Goal: Task Accomplishment & Management: Use online tool/utility

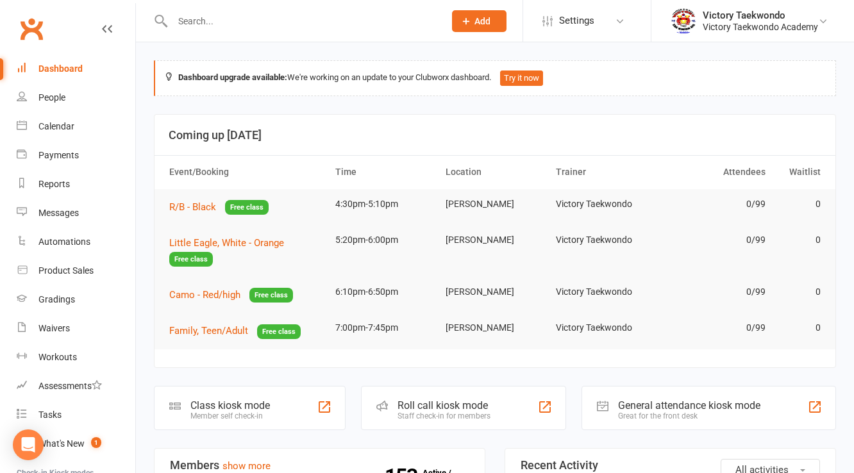
click at [207, 23] on input "text" at bounding box center [302, 21] width 267 height 18
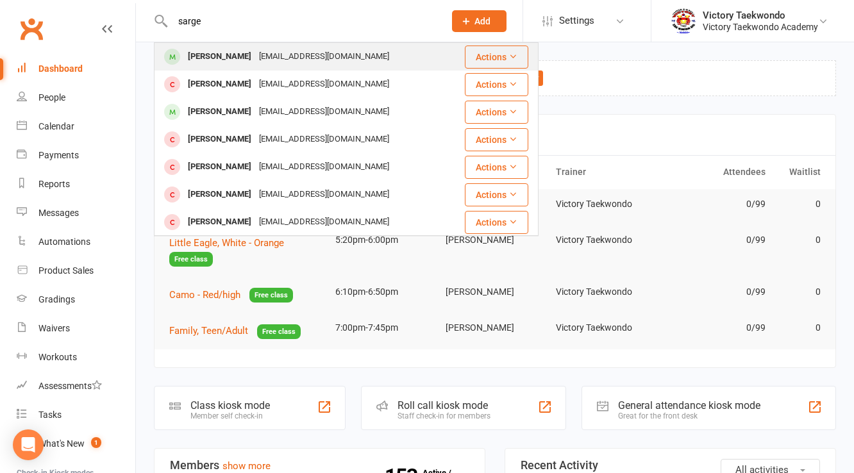
type input "sarge"
click at [236, 55] on div "[PERSON_NAME]" at bounding box center [219, 56] width 71 height 19
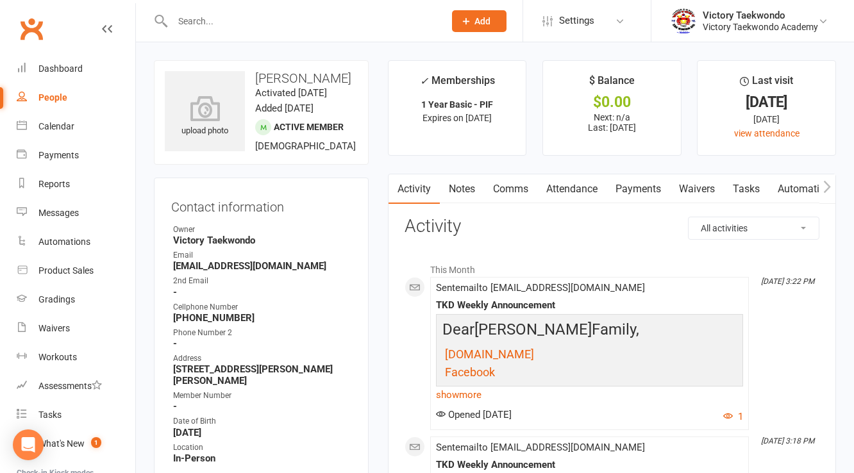
click at [207, 27] on input "text" at bounding box center [302, 21] width 267 height 18
click at [206, 22] on input "text" at bounding box center [302, 21] width 267 height 18
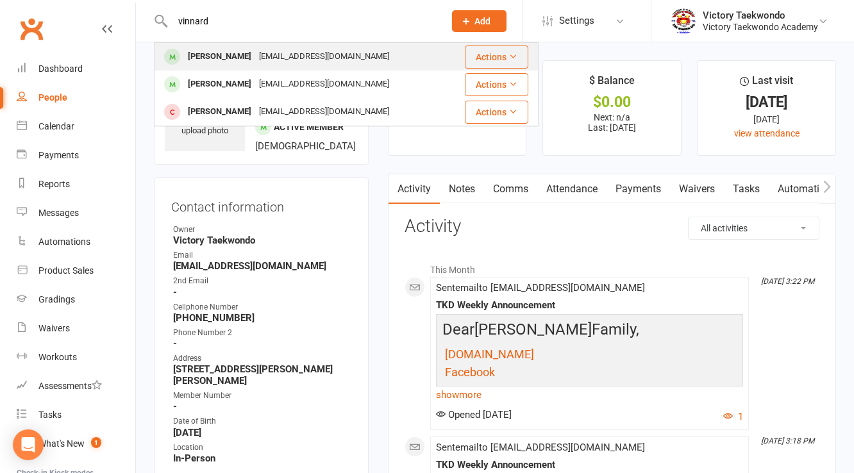
type input "vinnard"
click at [221, 54] on div "[PERSON_NAME]" at bounding box center [219, 56] width 71 height 19
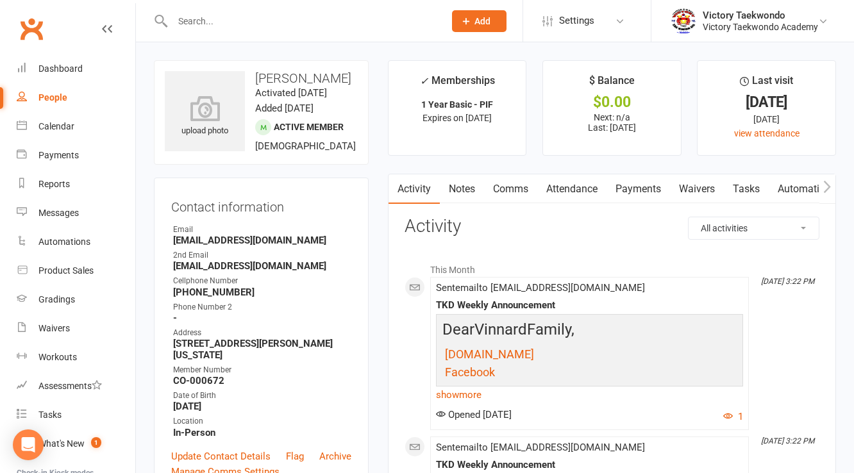
click at [233, 274] on ul "Owner Email [EMAIL_ADDRESS][DOMAIN_NAME] 2nd Email [EMAIL_ADDRESS][DOMAIN_NAME]…" at bounding box center [261, 331] width 180 height 215
click at [232, 264] on strong "[EMAIL_ADDRESS][DOMAIN_NAME]" at bounding box center [262, 266] width 178 height 12
copy render-form-field "[EMAIL_ADDRESS][DOMAIN_NAME]"
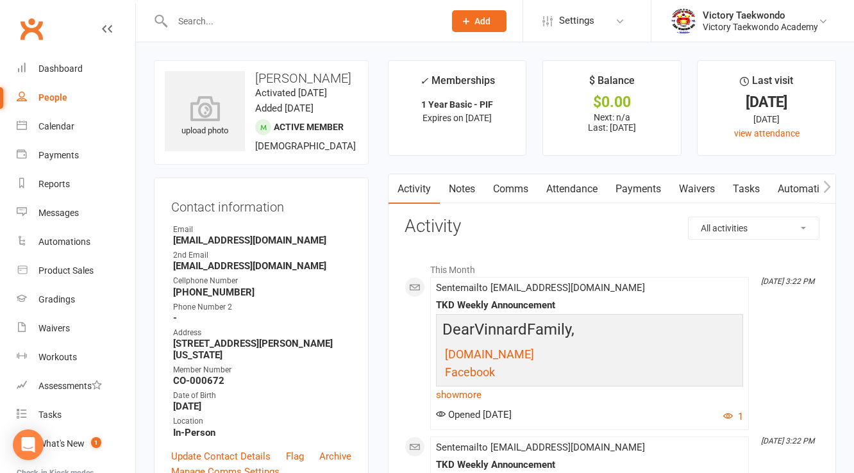
click at [240, 252] on div "2nd Email" at bounding box center [262, 255] width 178 height 12
click at [233, 244] on strong "[EMAIL_ADDRESS][DOMAIN_NAME]" at bounding box center [262, 241] width 178 height 12
copy render-form-field "[EMAIL_ADDRESS][DOMAIN_NAME]"
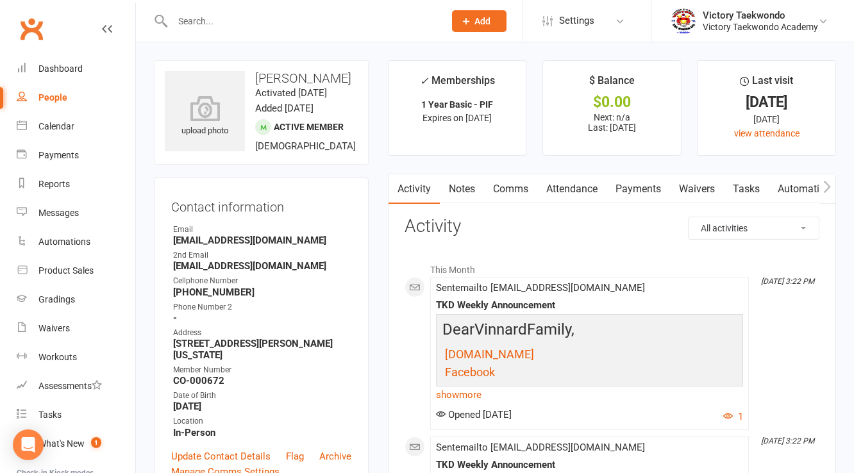
click at [210, 267] on strong "[EMAIL_ADDRESS][DOMAIN_NAME]" at bounding box center [262, 266] width 178 height 12
copy render-form-field "[EMAIL_ADDRESS][DOMAIN_NAME]"
click at [197, 18] on input "text" at bounding box center [302, 21] width 267 height 18
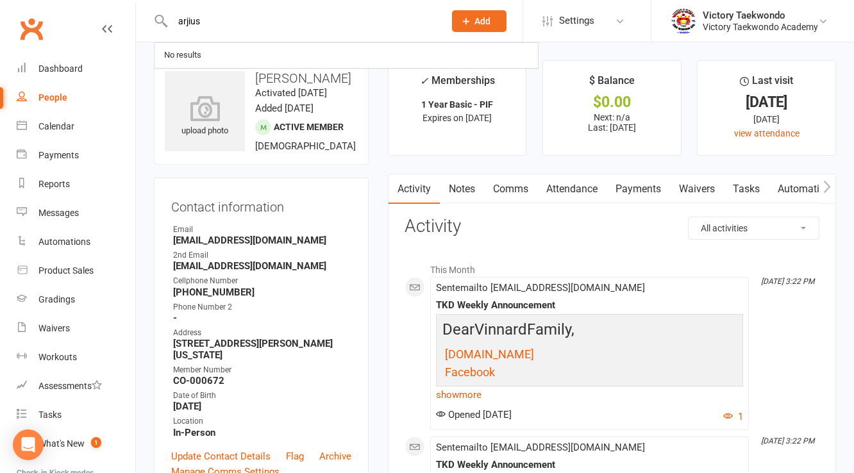
click at [228, 26] on input "arjius" at bounding box center [302, 21] width 267 height 18
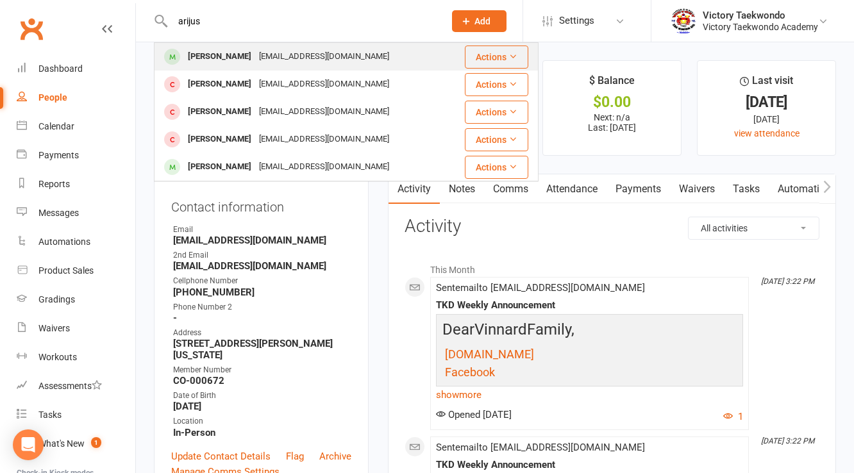
type input "arijus"
click at [230, 45] on div "[PERSON_NAME] [EMAIL_ADDRESS][DOMAIN_NAME]" at bounding box center [301, 57] width 293 height 26
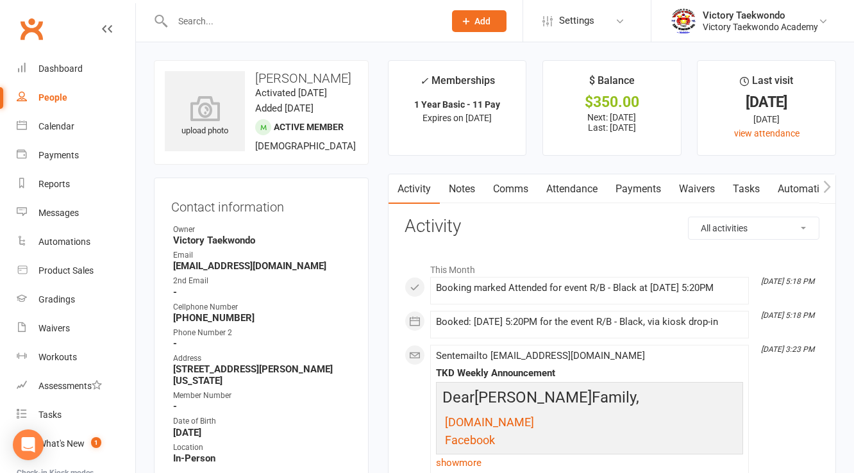
click at [208, 272] on strong "[EMAIL_ADDRESS][DOMAIN_NAME]" at bounding box center [262, 266] width 178 height 12
copy render-form-field "[EMAIL_ADDRESS][DOMAIN_NAME]"
click at [200, 25] on input "text" at bounding box center [302, 21] width 267 height 18
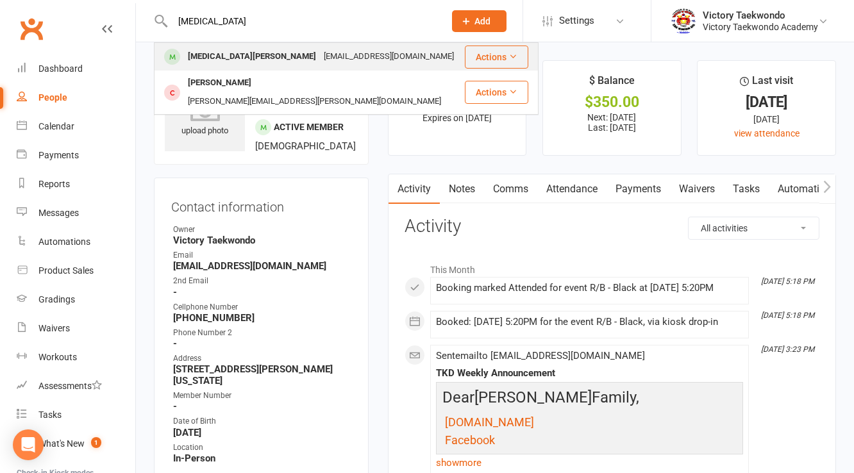
type input "[MEDICAL_DATA]"
click at [221, 53] on div "[MEDICAL_DATA][PERSON_NAME]" at bounding box center [252, 56] width 136 height 19
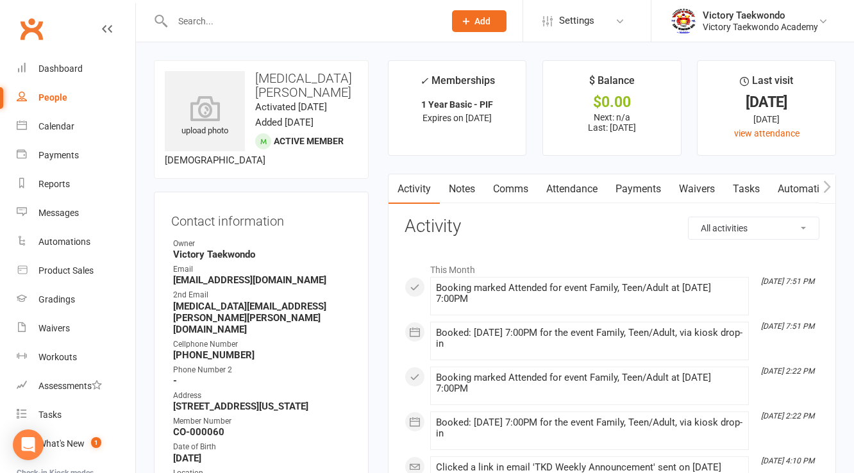
click at [226, 281] on strong "[EMAIL_ADDRESS][DOMAIN_NAME]" at bounding box center [262, 280] width 178 height 12
copy render-form-field "[EMAIL_ADDRESS][DOMAIN_NAME]"
click at [234, 304] on strong "[MEDICAL_DATA][EMAIL_ADDRESS][PERSON_NAME][PERSON_NAME][DOMAIN_NAME]" at bounding box center [262, 318] width 178 height 35
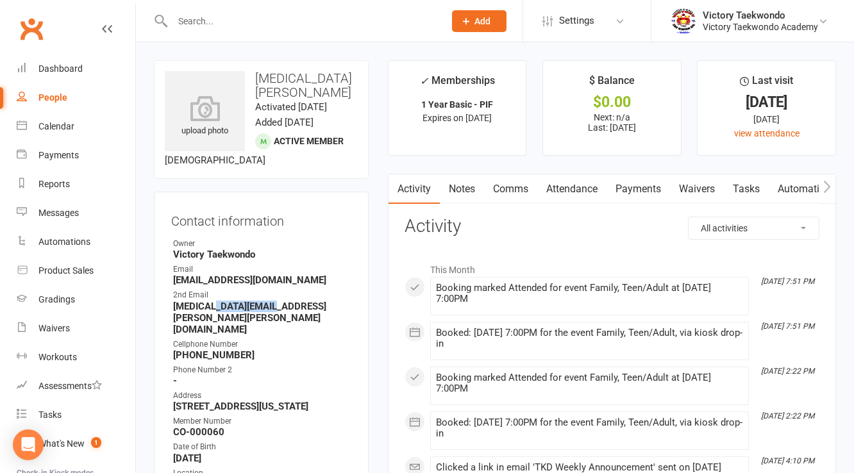
click at [234, 304] on strong "[MEDICAL_DATA][EMAIL_ADDRESS][PERSON_NAME][PERSON_NAME][DOMAIN_NAME]" at bounding box center [262, 318] width 178 height 35
copy render-form-field "[MEDICAL_DATA][EMAIL_ADDRESS][PERSON_NAME][PERSON_NAME][DOMAIN_NAME]"
click at [198, 13] on input "text" at bounding box center [302, 21] width 267 height 18
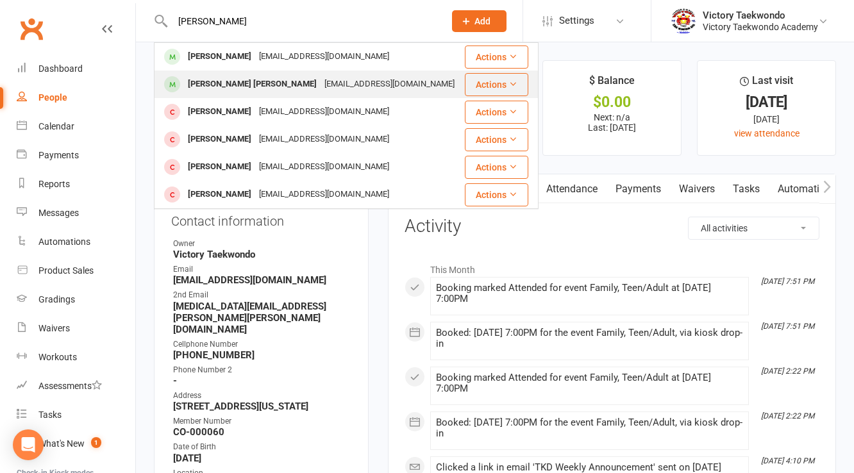
type input "[PERSON_NAME]"
click at [248, 83] on div "[PERSON_NAME] [PERSON_NAME]" at bounding box center [252, 84] width 137 height 19
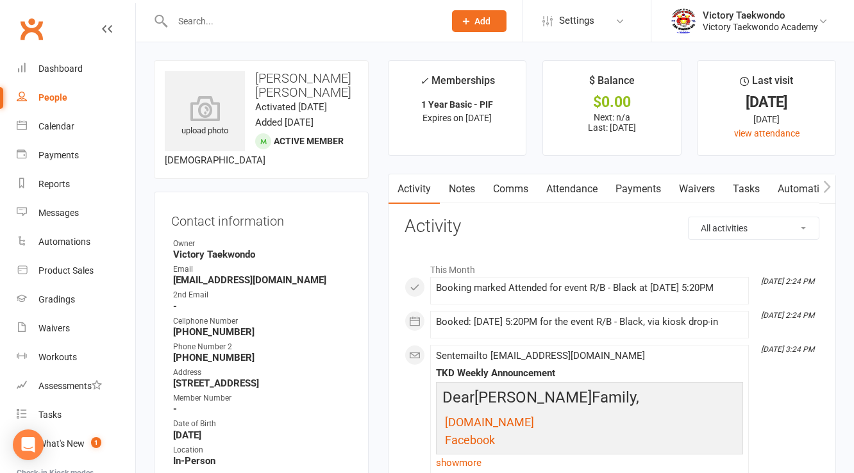
click at [228, 280] on strong "[EMAIL_ADDRESS][DOMAIN_NAME]" at bounding box center [262, 280] width 178 height 12
copy render-form-field "[EMAIL_ADDRESS][DOMAIN_NAME]"
click at [193, 22] on input "text" at bounding box center [302, 21] width 267 height 18
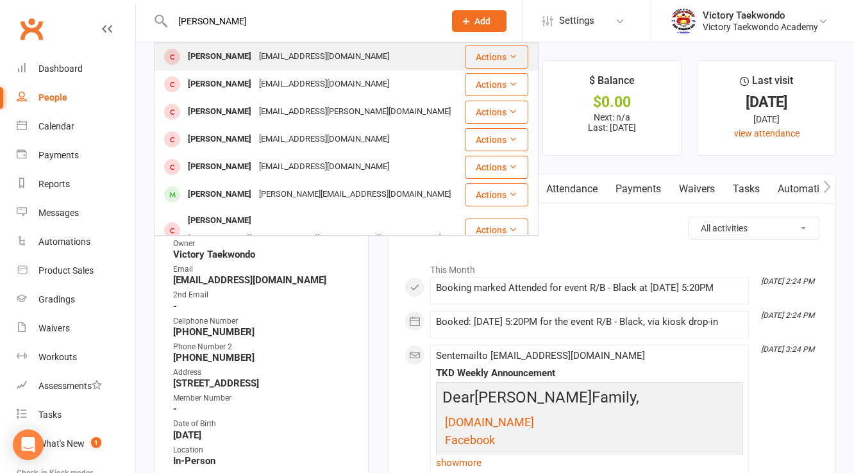
type input "[PERSON_NAME]"
click at [226, 56] on div "[PERSON_NAME]" at bounding box center [219, 56] width 71 height 19
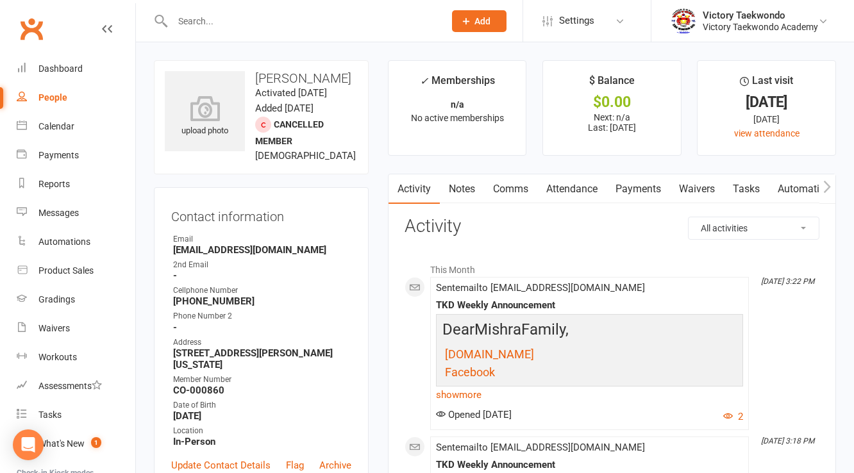
click at [242, 246] on strong "[EMAIL_ADDRESS][DOMAIN_NAME]" at bounding box center [262, 250] width 178 height 12
copy render-form-field "[EMAIL_ADDRESS][DOMAIN_NAME]"
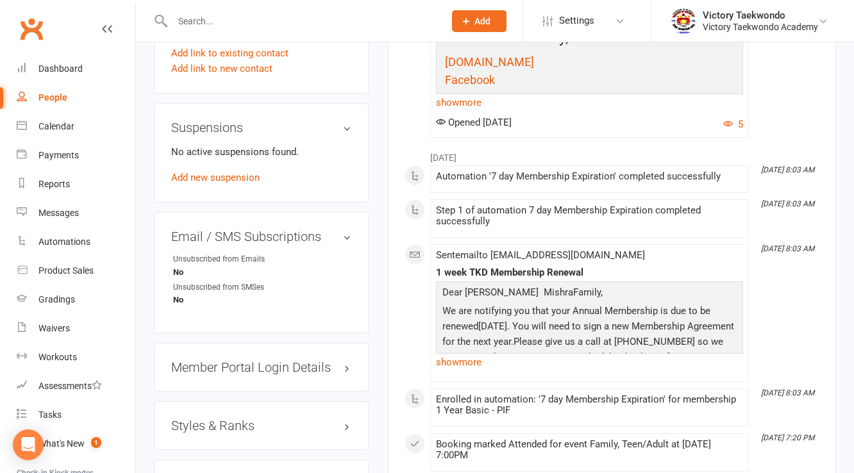
scroll to position [1026, 0]
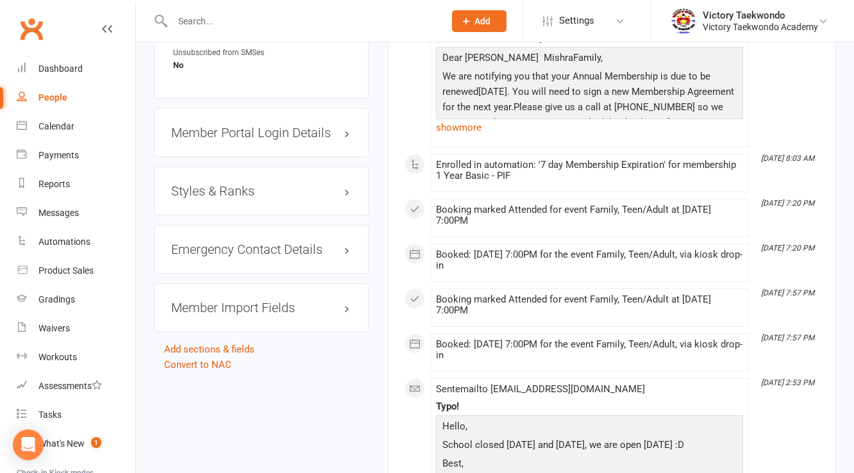
click at [223, 188] on h3 "Styles & Ranks" at bounding box center [261, 191] width 180 height 14
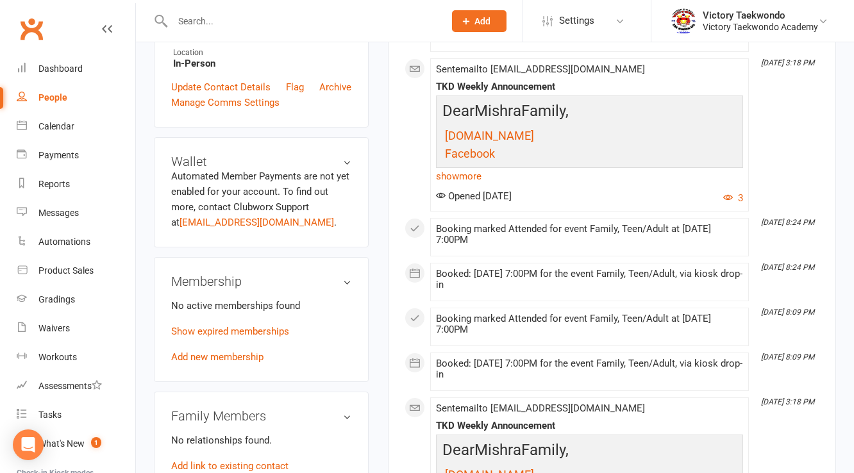
scroll to position [359, 0]
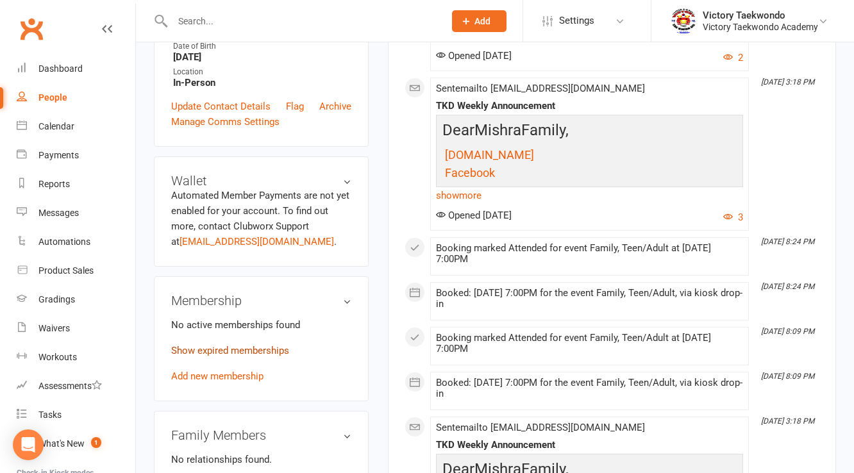
click at [258, 354] on link "Show expired memberships" at bounding box center [230, 351] width 118 height 12
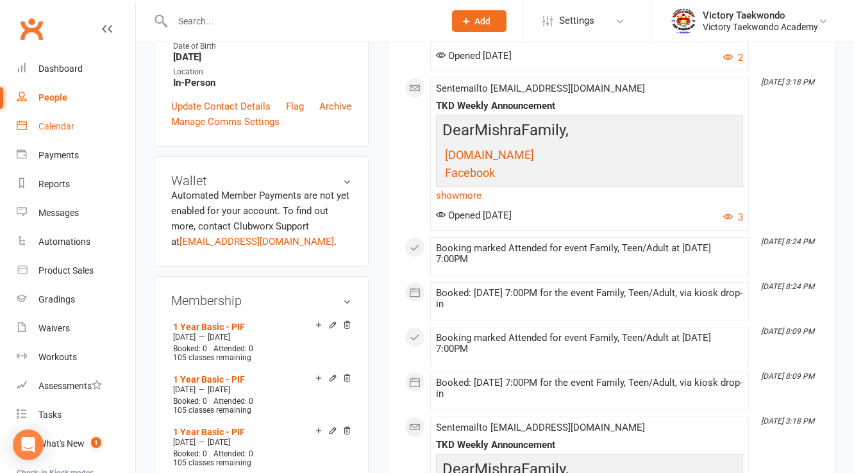
click at [44, 128] on div "Calendar" at bounding box center [56, 126] width 36 height 10
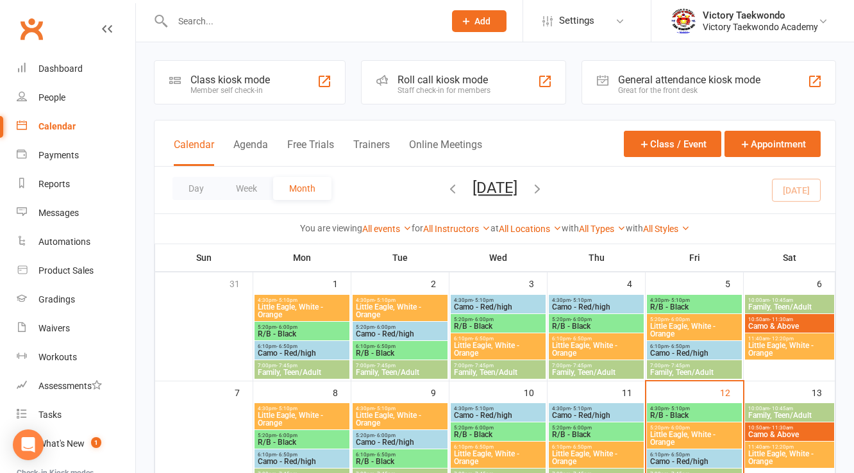
click at [261, 72] on div "Class kiosk mode Member self check-in" at bounding box center [250, 82] width 192 height 44
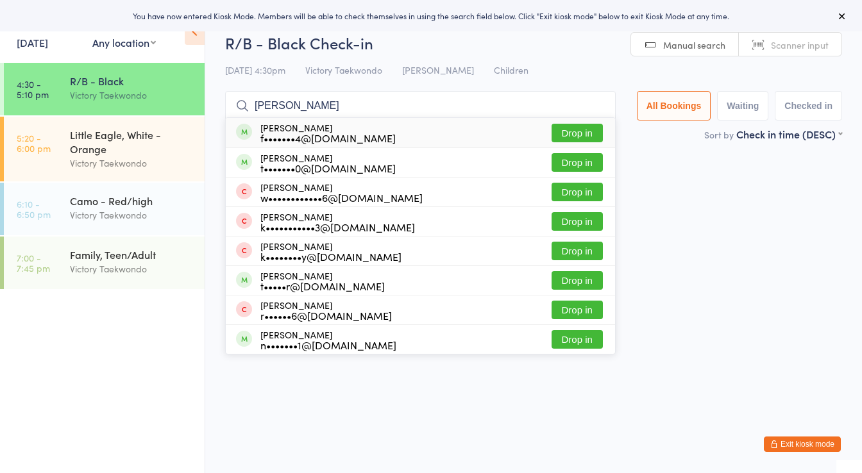
type input "[PERSON_NAME]"
click at [285, 128] on div "Joshua Donawa f•••••••4@yahoo.com" at bounding box center [327, 132] width 135 height 21
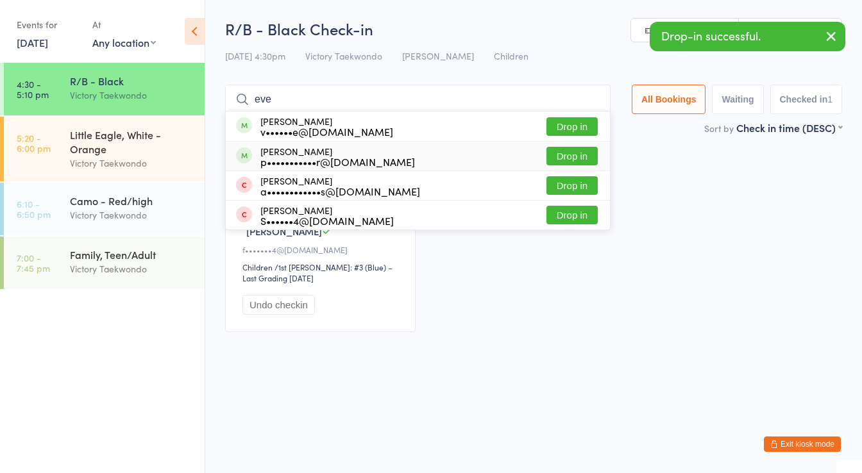
type input "eve"
click at [285, 161] on div "p•••••••••••r@gmail.com" at bounding box center [337, 161] width 155 height 10
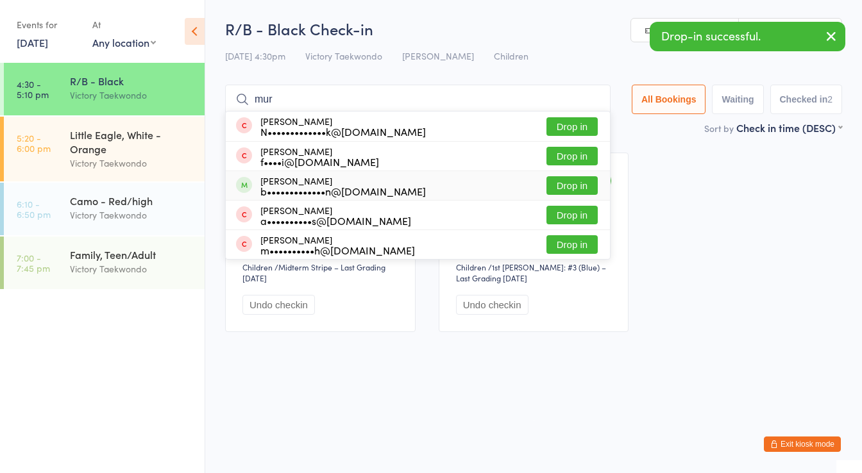
type input "mur"
click at [295, 190] on div "b•••••••••••••n@gmail.com" at bounding box center [342, 191] width 165 height 10
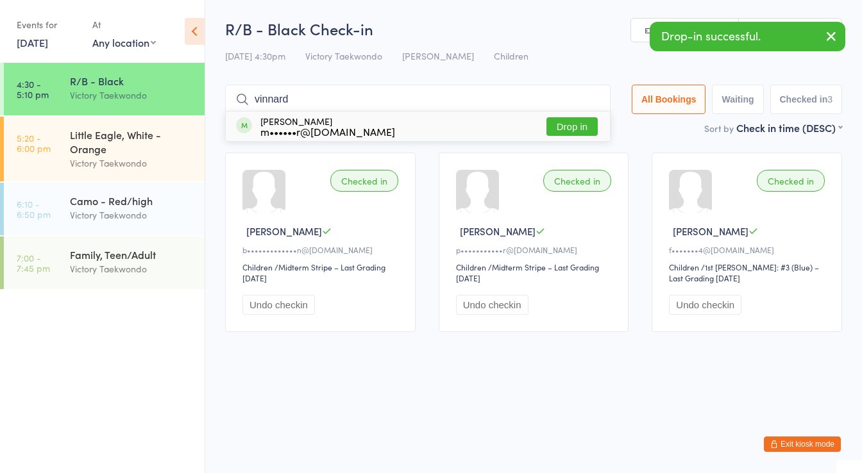
type input "vinnard"
click at [322, 133] on div "m••••••r@yahoo.com" at bounding box center [327, 131] width 135 height 10
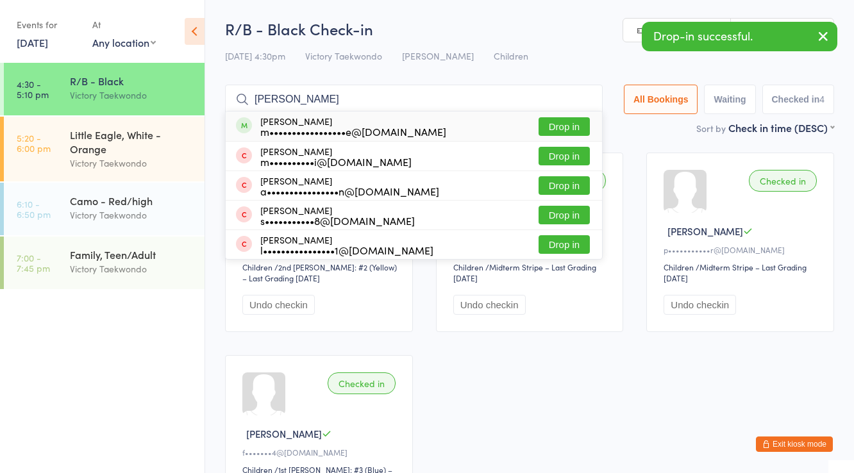
type input "leon g"
click at [331, 121] on div "Leon Gurman m•••••••••••••••••e@gmail.com" at bounding box center [353, 126] width 186 height 21
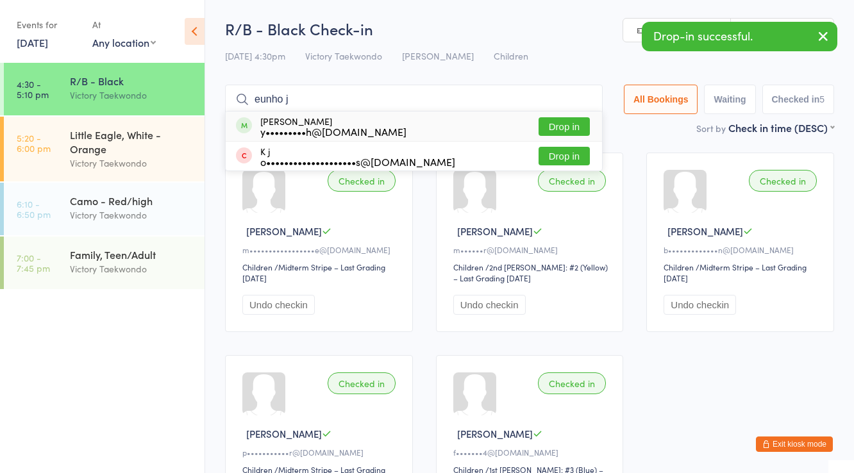
type input "eunho j"
click at [331, 121] on div "Eunho Jung y•••••••••h@gmail.com" at bounding box center [333, 126] width 146 height 21
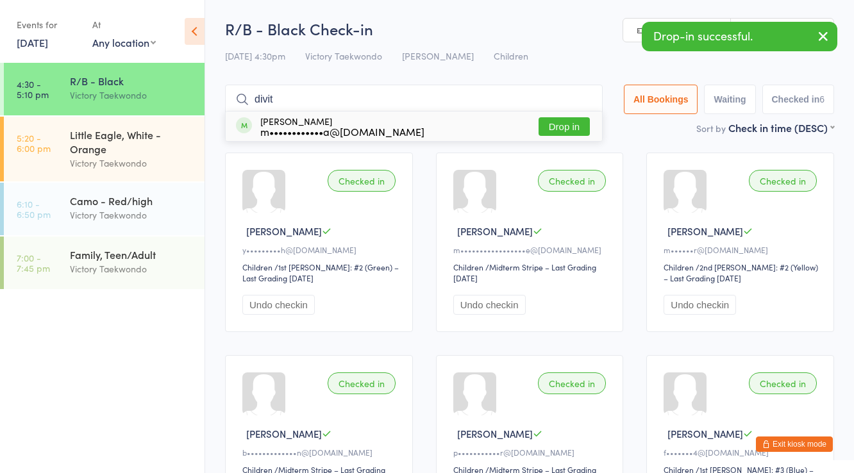
type input "divit"
click at [331, 118] on div "Divit Sharma m••••••••••••a@gmail.com" at bounding box center [342, 126] width 164 height 21
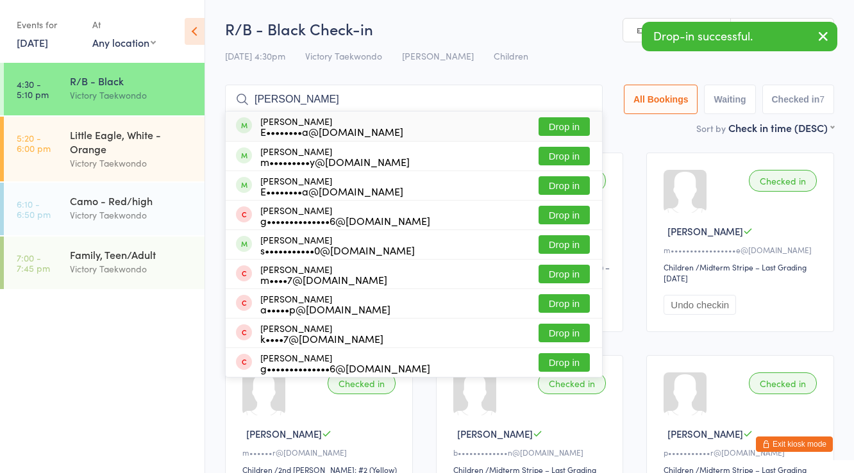
type input "mary eib"
click at [331, 126] on div "E••••••••a@gmail.com" at bounding box center [331, 131] width 143 height 10
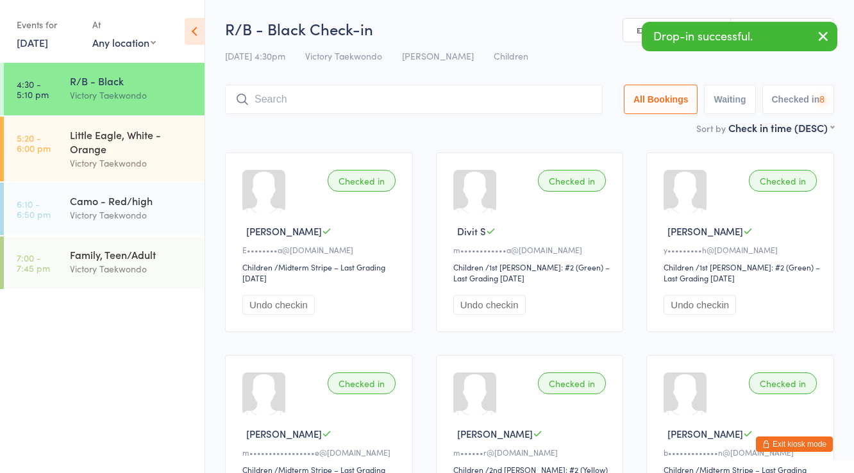
type input "l"
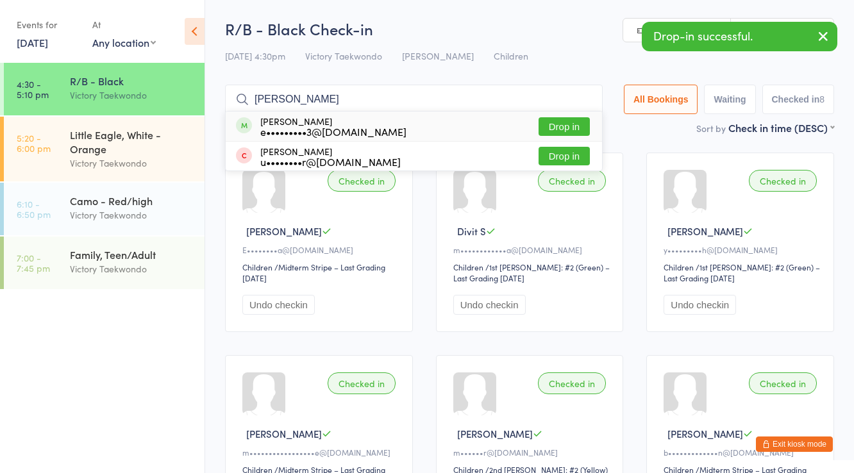
type input "aldrich"
click at [331, 126] on div "e•••••••••3@gmail.com" at bounding box center [333, 131] width 146 height 10
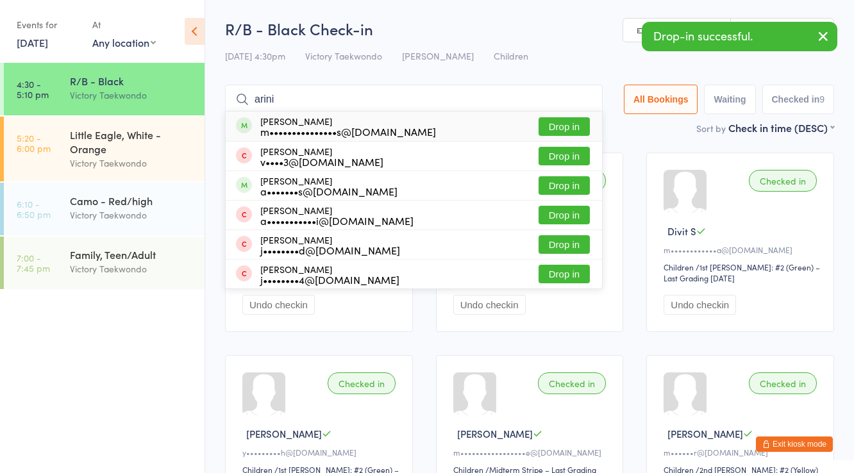
type input "arini"
click at [331, 126] on div "m•••••••••••••••s@gmail.com" at bounding box center [348, 131] width 176 height 10
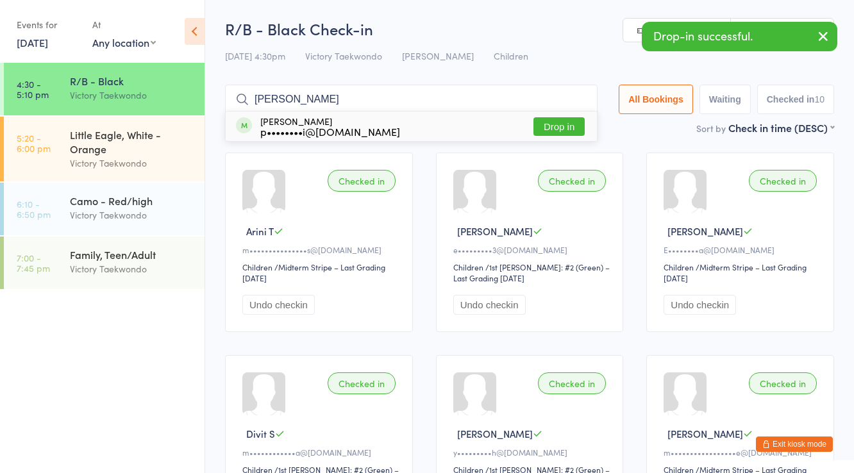
type input "devesh"
click at [331, 126] on div "p••••••••i@yahoo.com" at bounding box center [330, 131] width 140 height 10
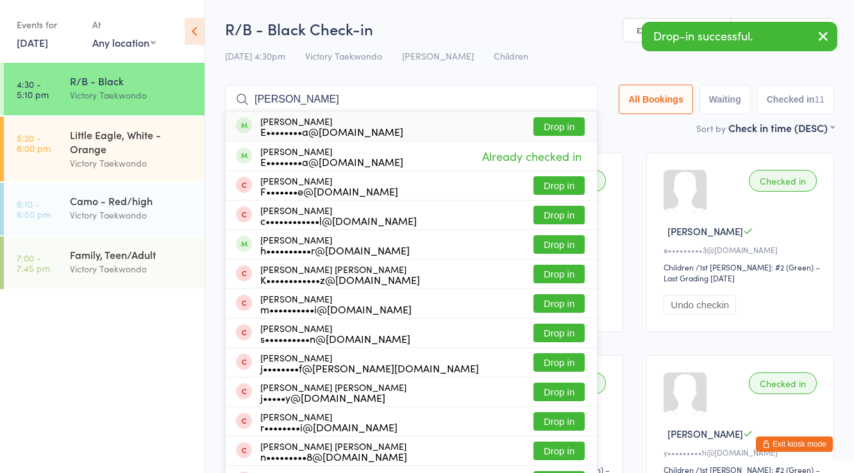
type input "jayson eib"
click at [331, 127] on div "E••••••••a@gmail.com" at bounding box center [331, 131] width 143 height 10
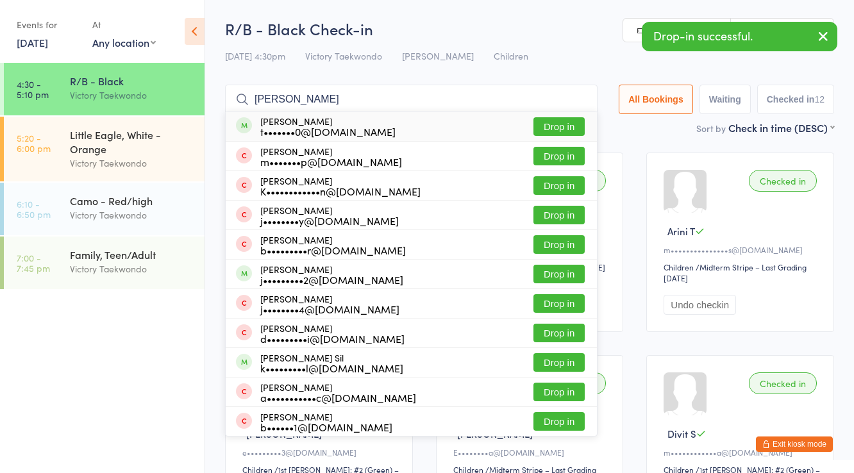
type input "ryan s"
click at [331, 127] on div "t•••••••0@gmail.com" at bounding box center [327, 131] width 135 height 10
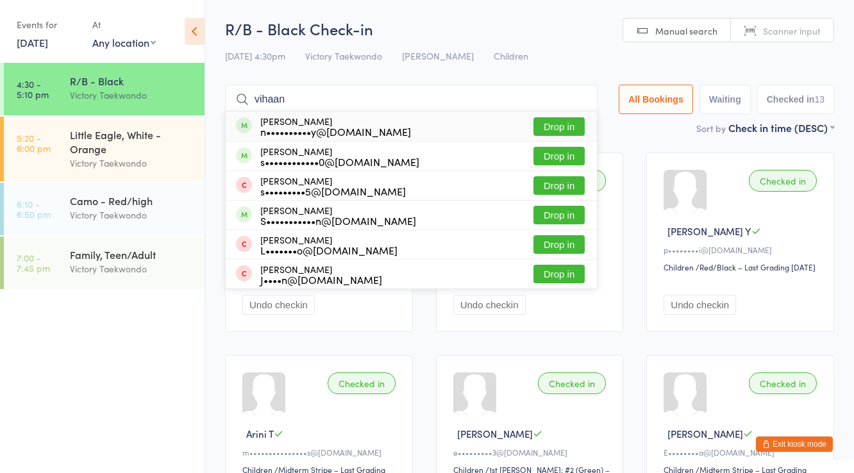
type input "vihaan"
click at [345, 129] on div "n••••••••••y@gmail.com" at bounding box center [335, 131] width 151 height 10
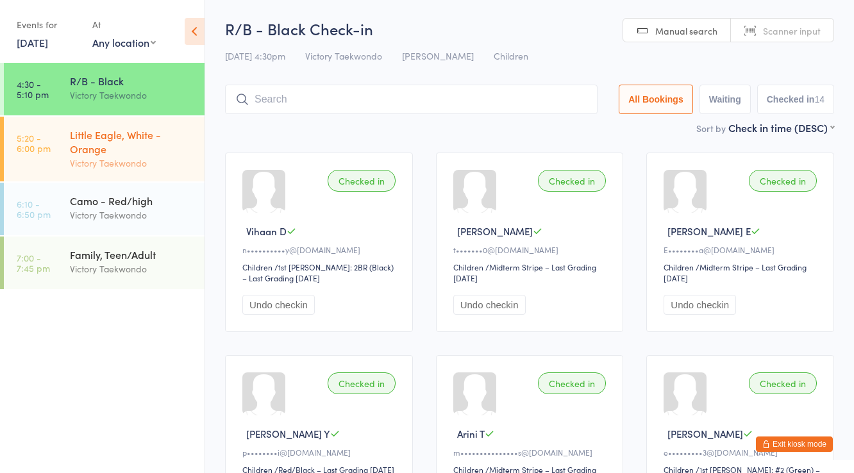
click at [149, 174] on div "Little Eagle, White - Orange Victory Taekwondo" at bounding box center [137, 149] width 135 height 65
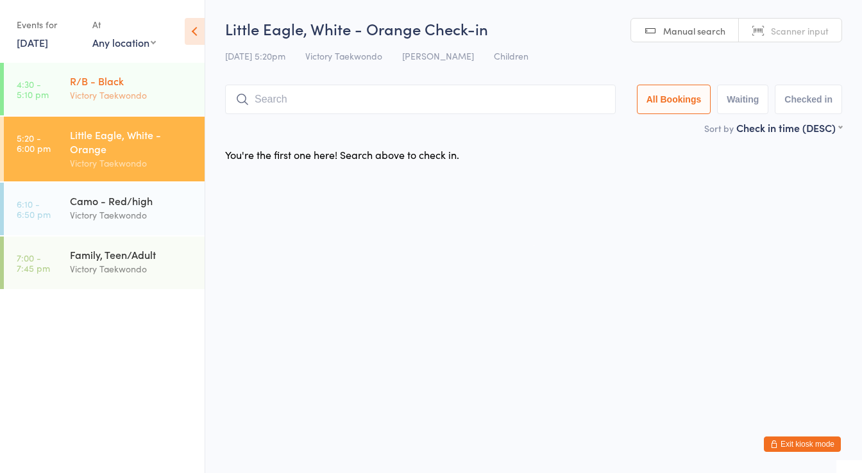
click at [122, 97] on div "Victory Taekwondo" at bounding box center [132, 95] width 124 height 15
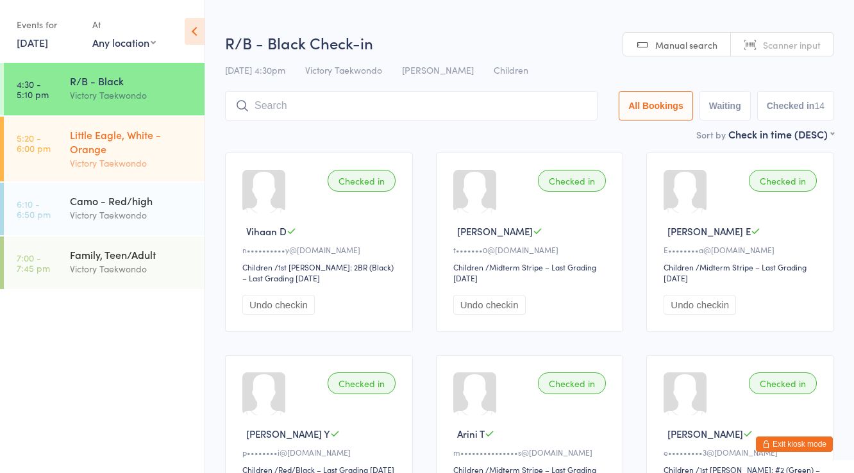
click at [147, 128] on div "Little Eagle, White - Orange" at bounding box center [132, 142] width 124 height 28
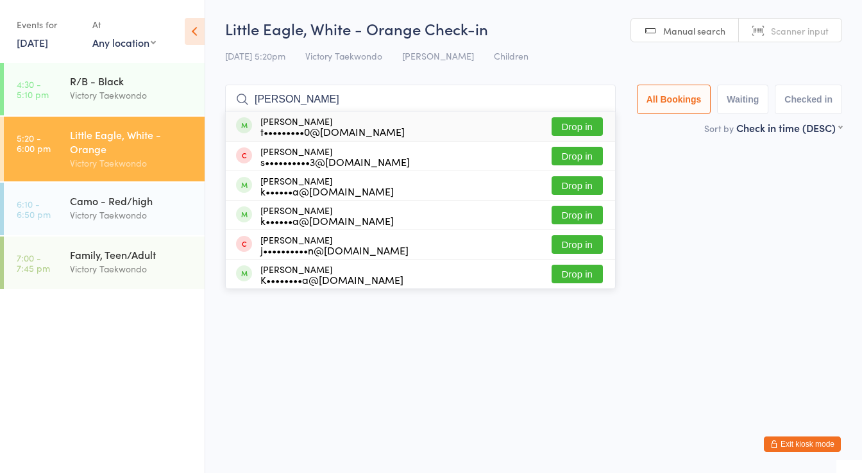
type input "baird"
click at [320, 126] on div "t•••••••••0@gmail.com" at bounding box center [332, 131] width 144 height 10
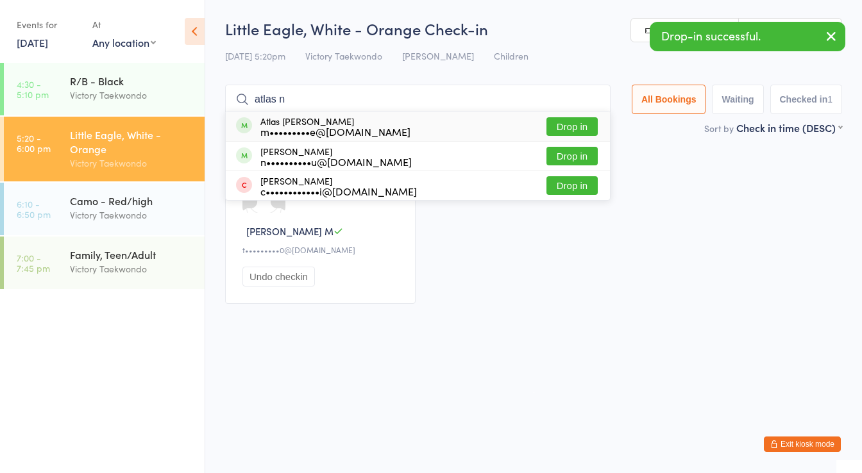
type input "atlas n"
click at [320, 126] on div "m•••••••••e@gmail.com" at bounding box center [335, 131] width 150 height 10
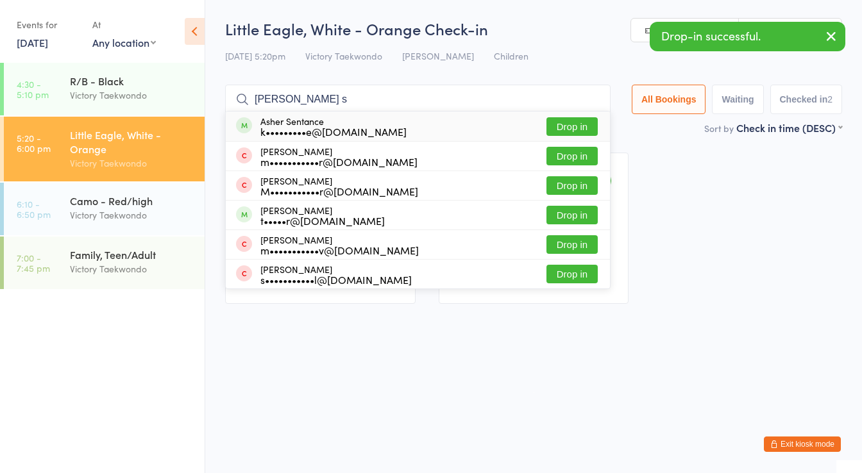
type input "asher s"
click at [320, 126] on div "k•••••••••e@gmail.com" at bounding box center [333, 131] width 146 height 10
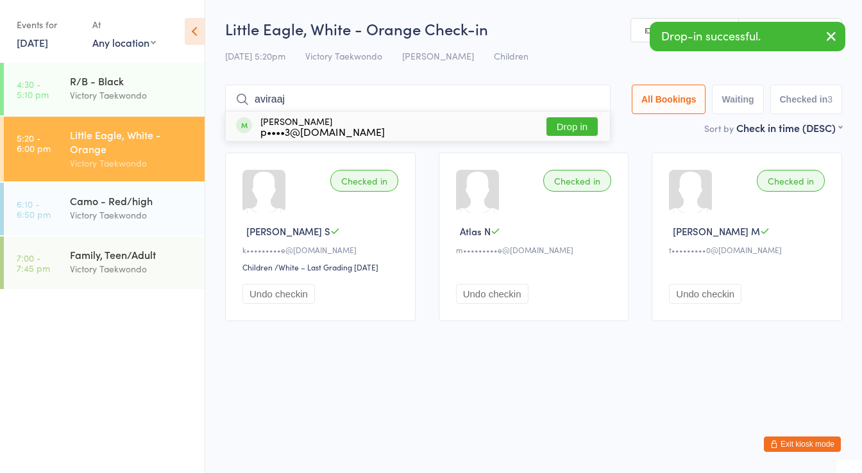
type input "aviraaj"
click at [320, 126] on div "p••••3@gmail.com" at bounding box center [322, 131] width 124 height 10
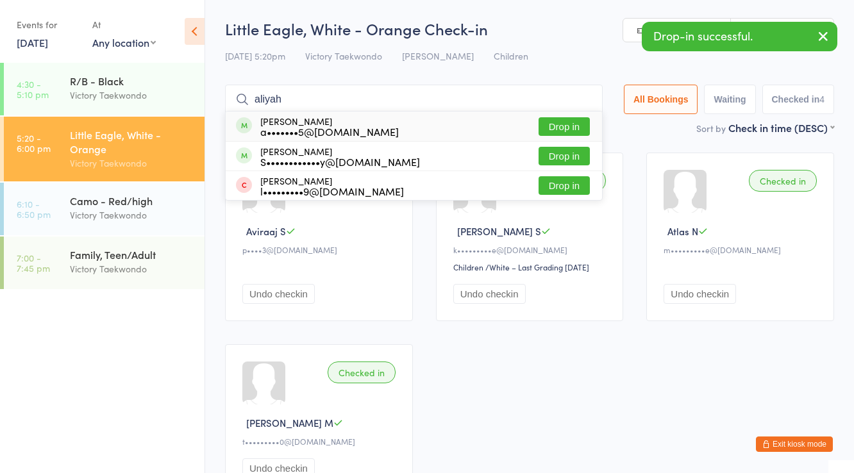
type input "aliyah"
click at [320, 126] on div "a•••••••5@gmail.com" at bounding box center [329, 131] width 138 height 10
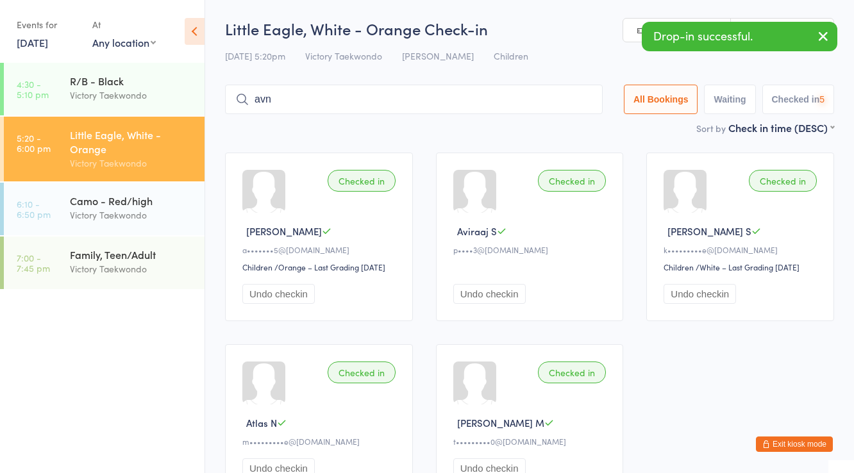
type input "avni"
